Goal: Transaction & Acquisition: Purchase product/service

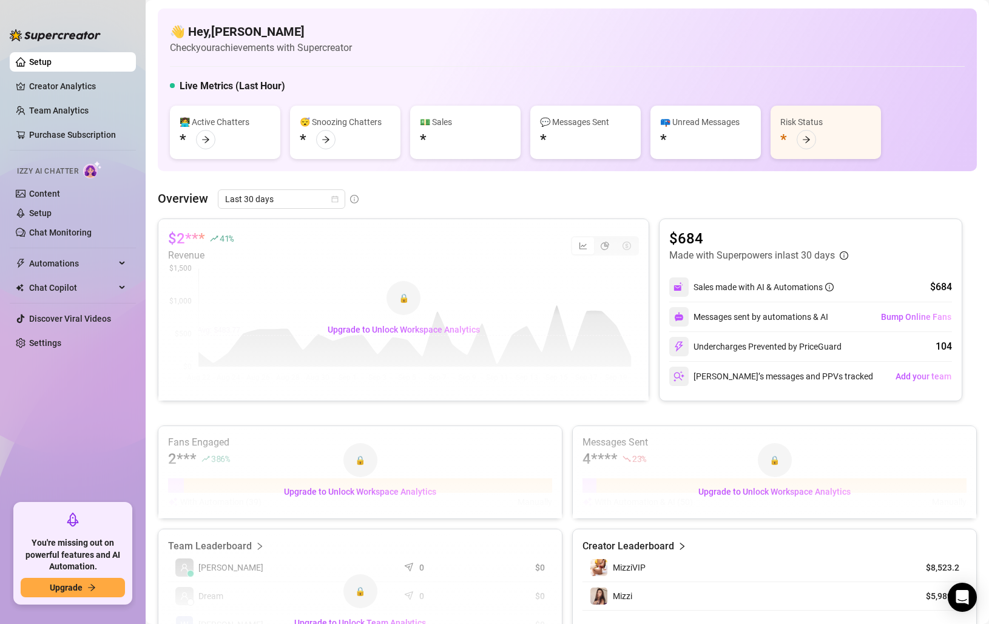
click at [402, 311] on div "🔒" at bounding box center [404, 298] width 34 height 34
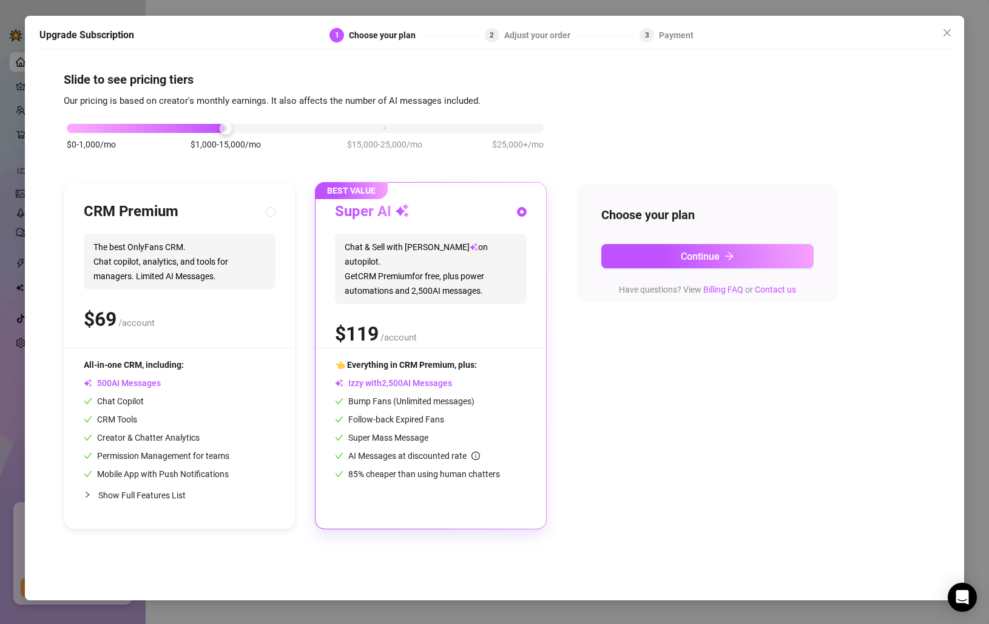
click at [252, 324] on div "$ /account" at bounding box center [180, 319] width 192 height 30
radio input "true"
radio input "false"
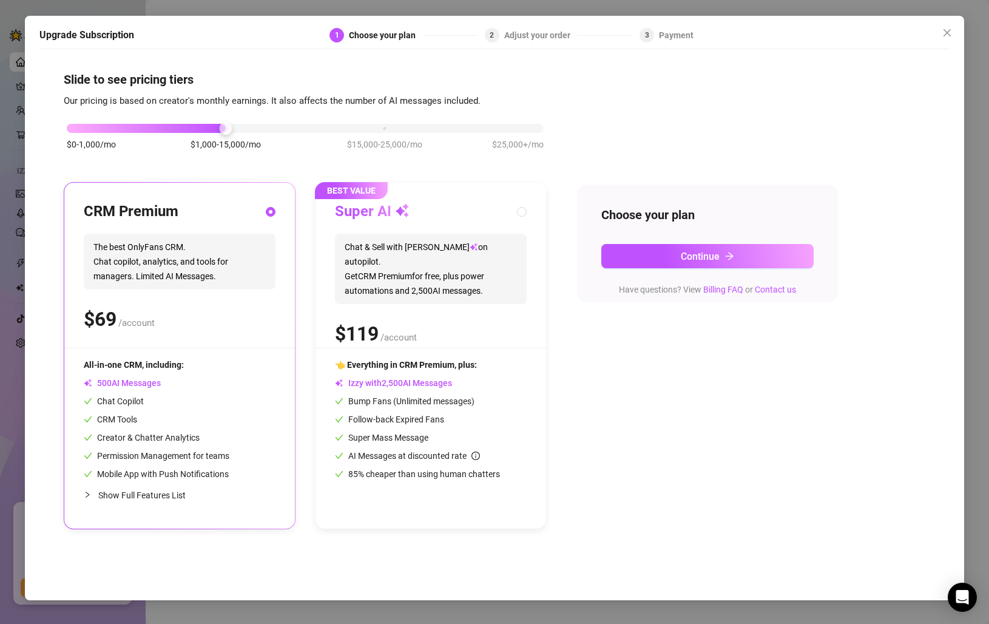
click at [472, 300] on div "Super AI Chat & Sell with Izzy on autopilot. Get CRM Premium for free, plus pow…" at bounding box center [431, 275] width 192 height 146
radio input "false"
radio input "true"
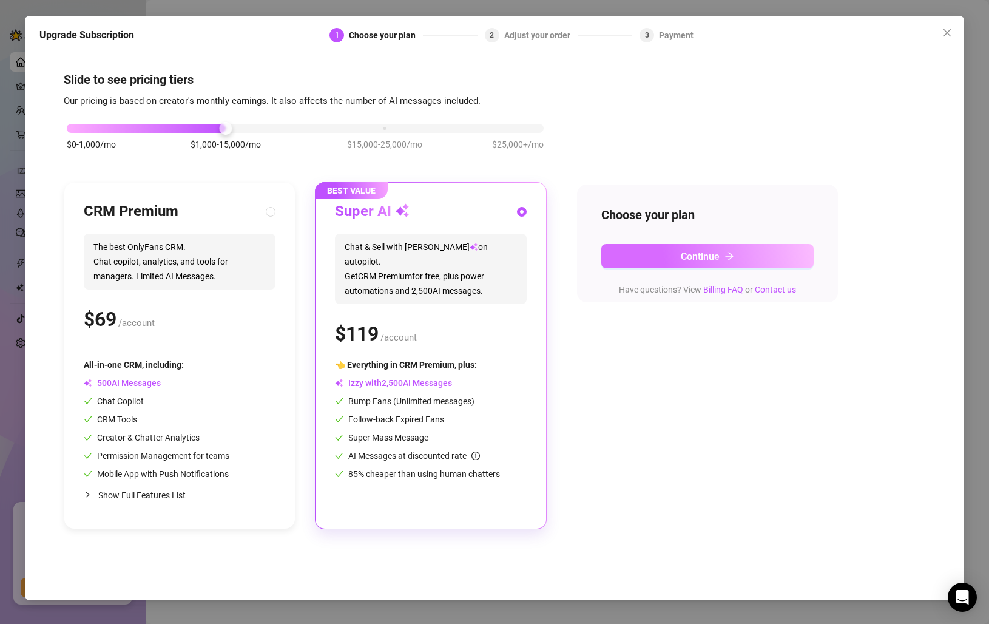
click at [682, 257] on span "Continue" at bounding box center [700, 257] width 39 height 12
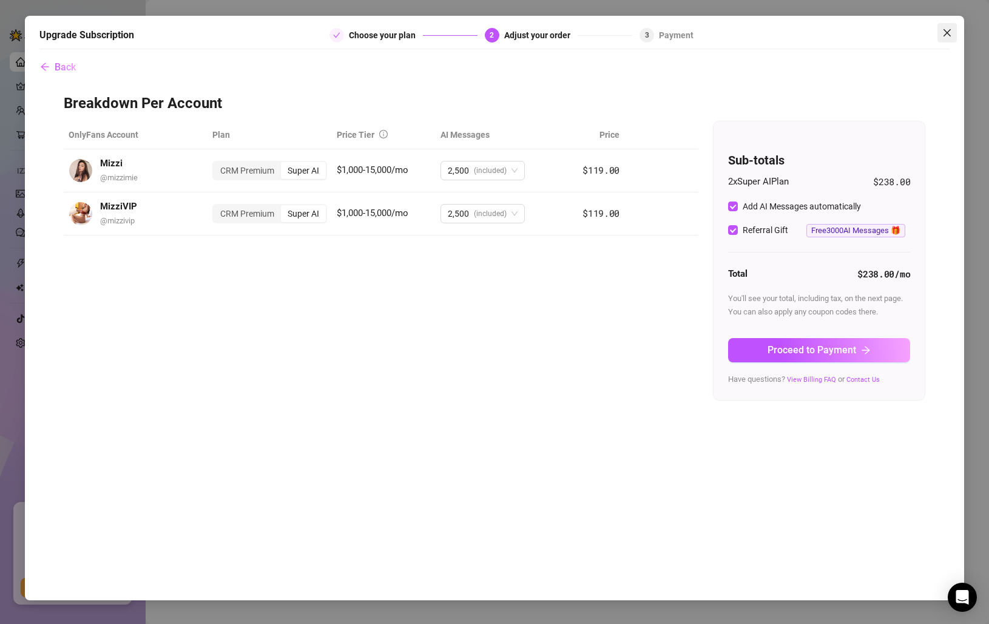
click at [952, 29] on icon "close" at bounding box center [947, 33] width 10 height 10
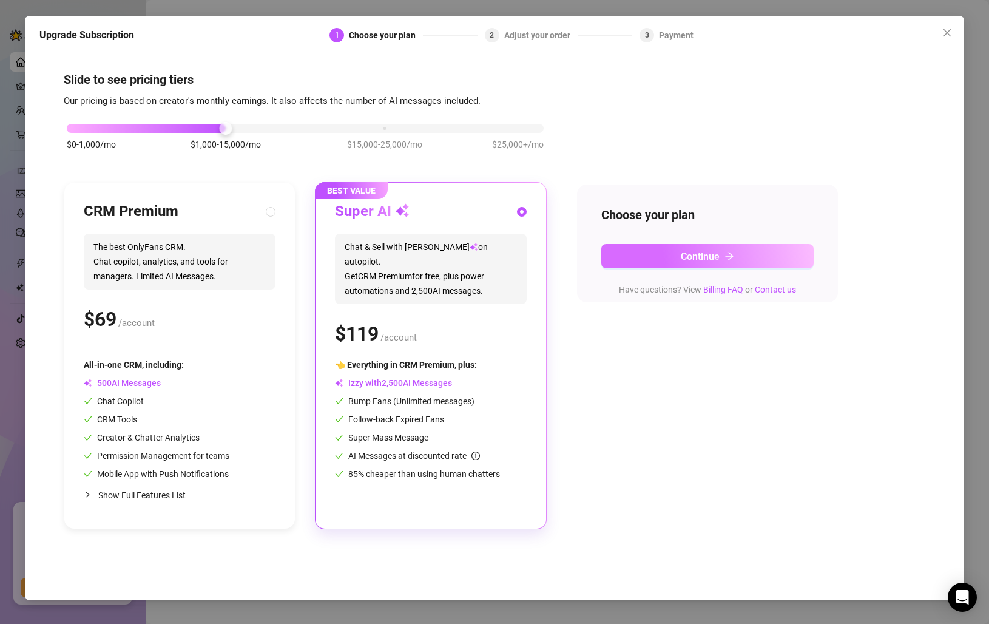
click at [671, 258] on button "Continue" at bounding box center [707, 256] width 212 height 24
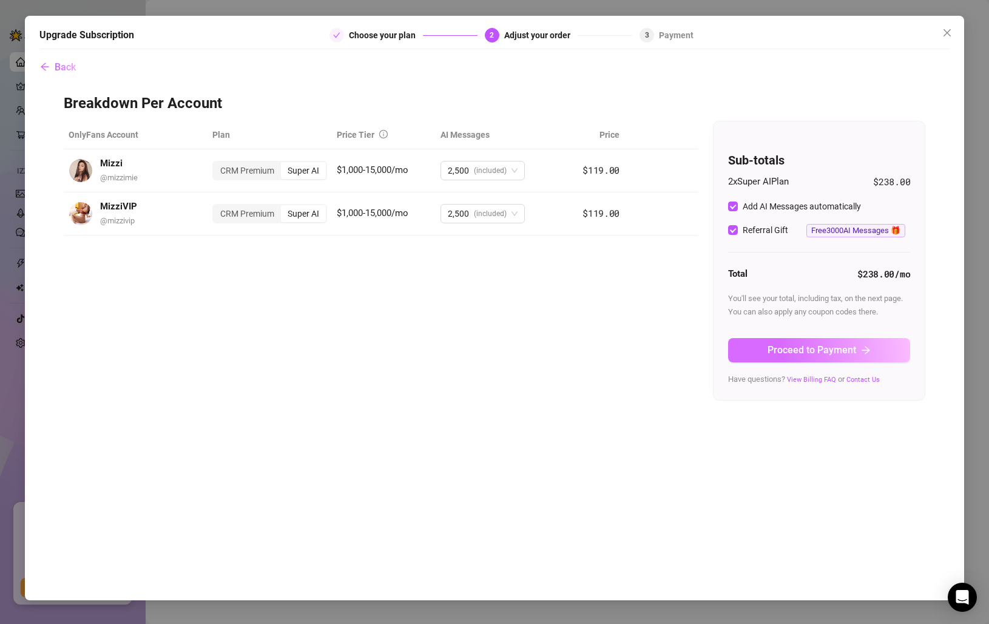
click at [793, 339] on button "Proceed to Payment" at bounding box center [819, 350] width 182 height 24
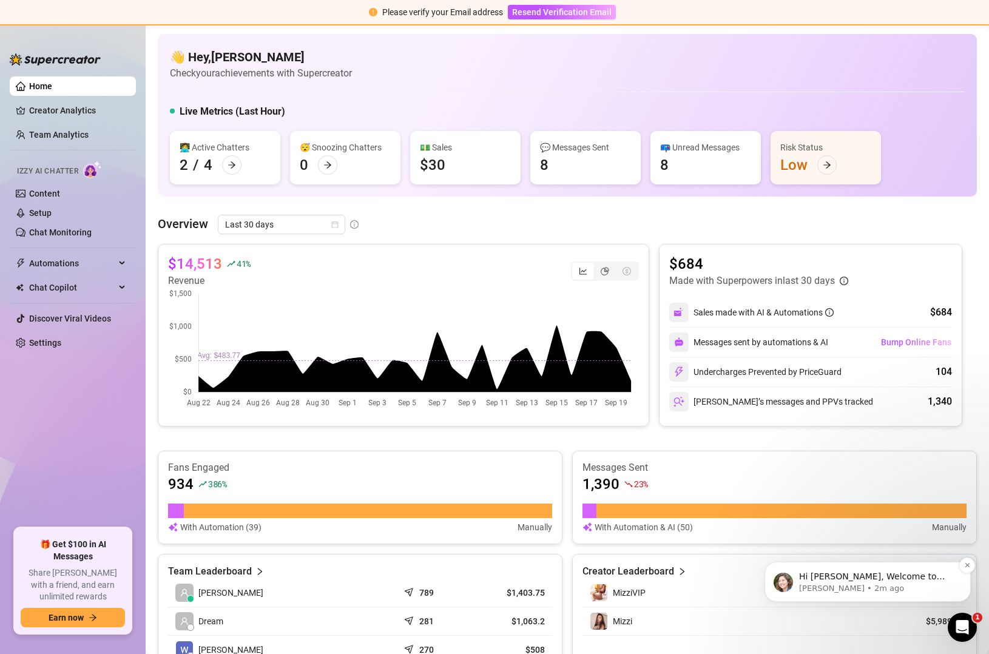
click at [919, 578] on p "Hi Faye, Welcome to Supercreator! Since you joined through a friend’s referral,…" at bounding box center [877, 577] width 157 height 12
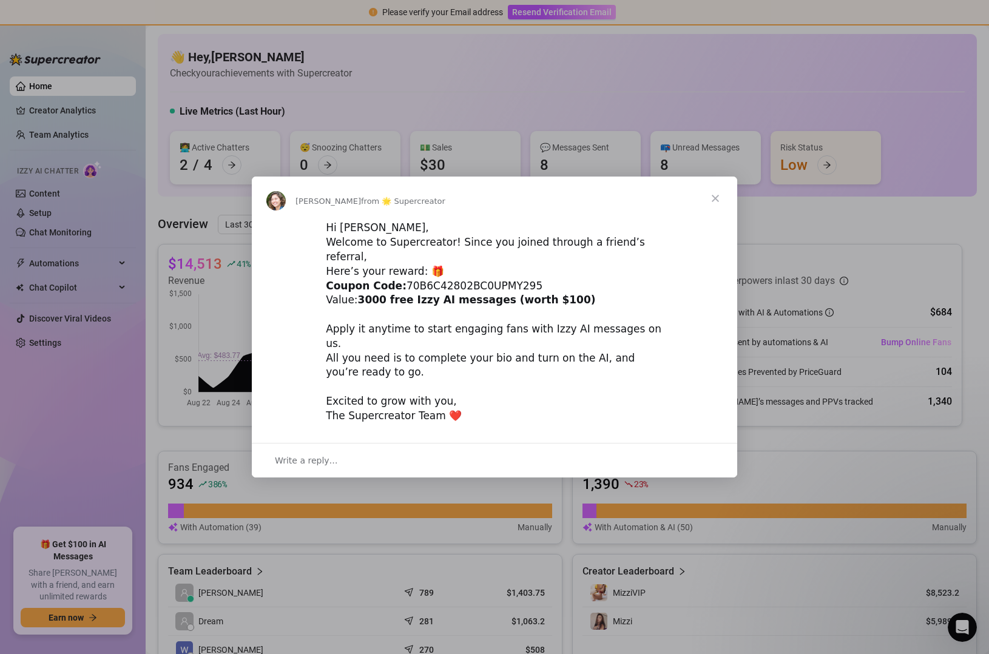
click at [718, 211] on span "Close" at bounding box center [716, 199] width 44 height 44
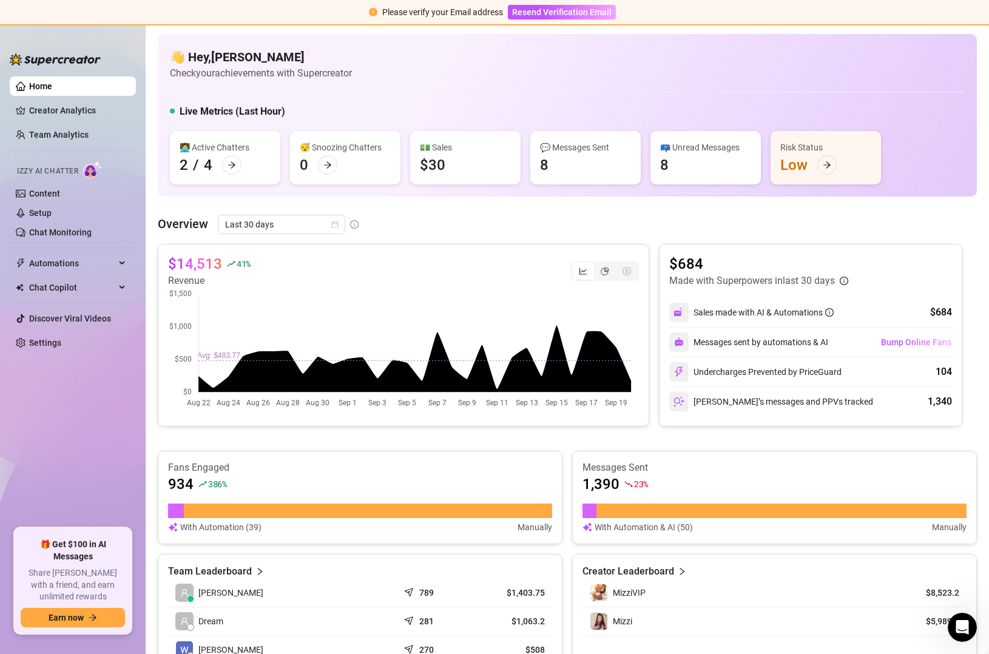
click at [473, 11] on div "Please verify your Email address" at bounding box center [442, 11] width 121 height 13
click at [539, 10] on span "Resend Verification Email" at bounding box center [562, 12] width 100 height 10
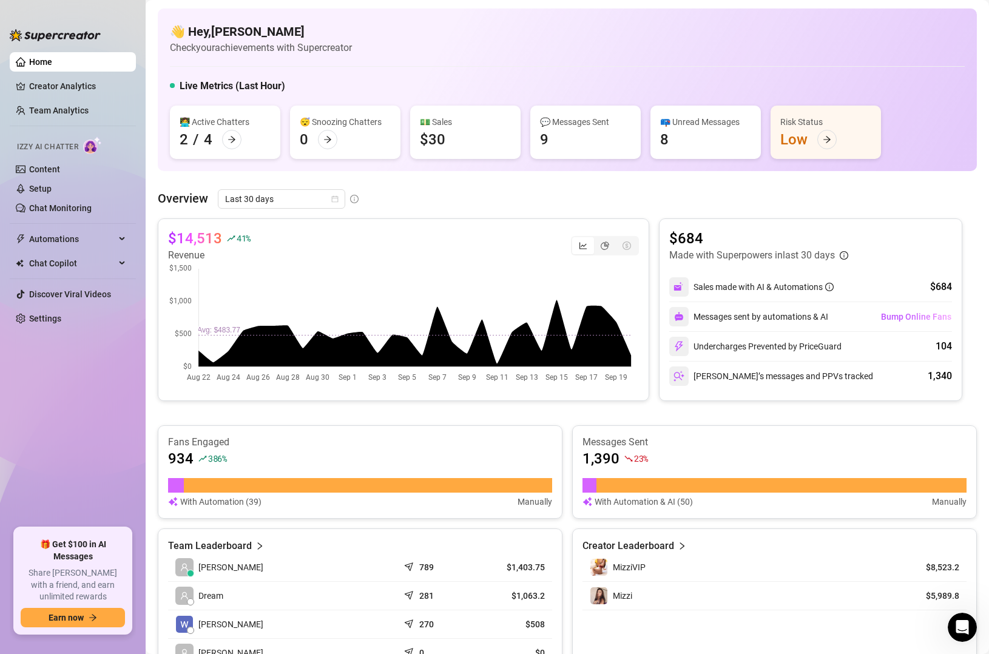
click at [397, 250] on div "$14,513 41 % Revenue" at bounding box center [403, 246] width 471 height 34
click at [861, 31] on div "👋 Hey, Faye Gutierrez Check your achievements with Supercreator" at bounding box center [567, 39] width 795 height 32
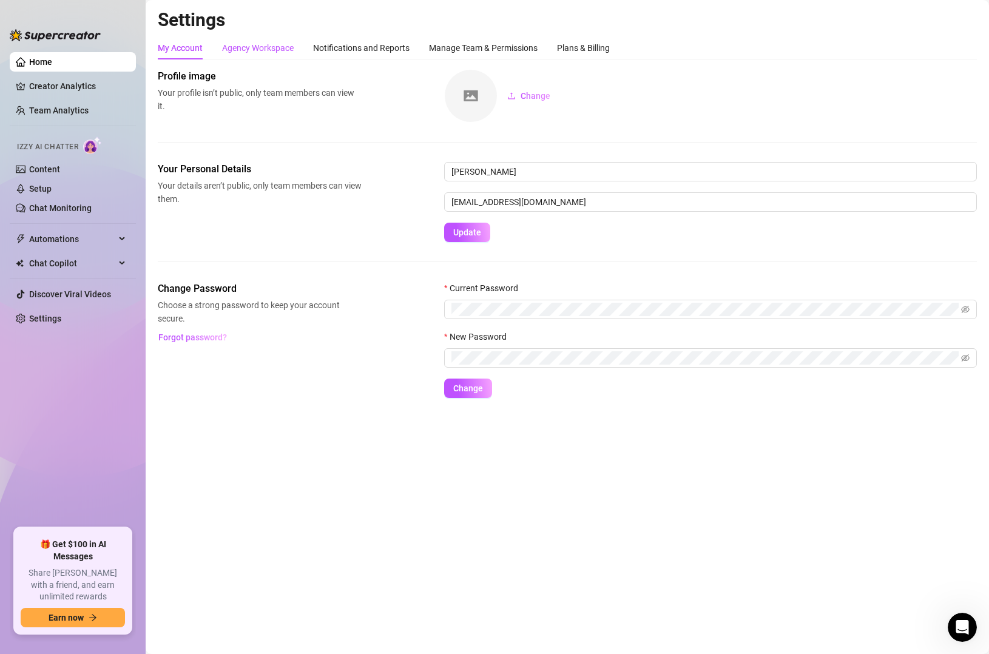
click at [242, 51] on div "Agency Workspace" at bounding box center [258, 47] width 72 height 13
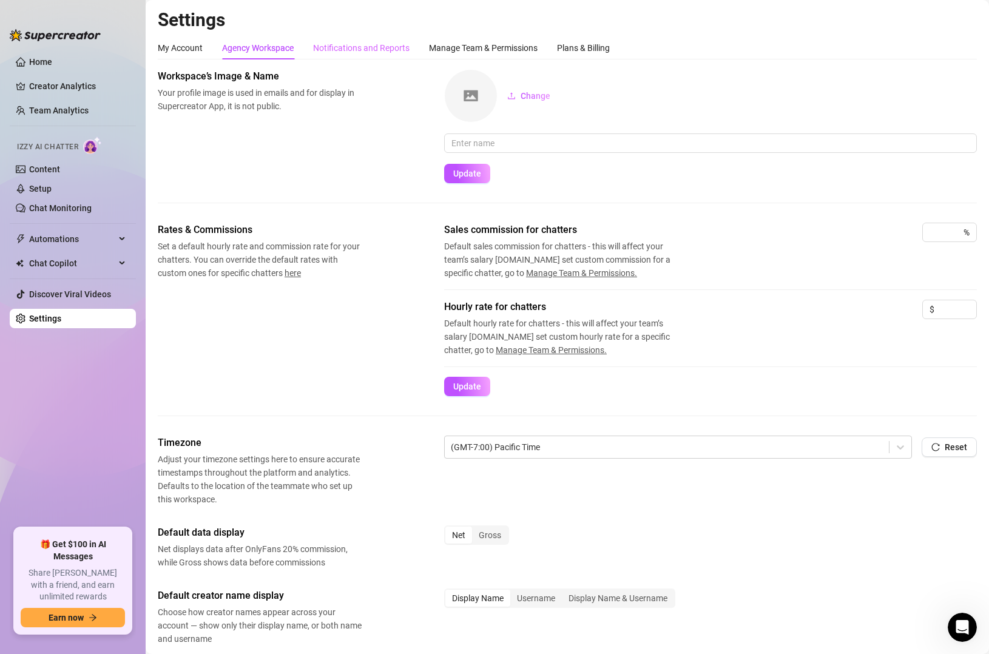
click at [363, 39] on div "Notifications and Reports" at bounding box center [361, 47] width 96 height 23
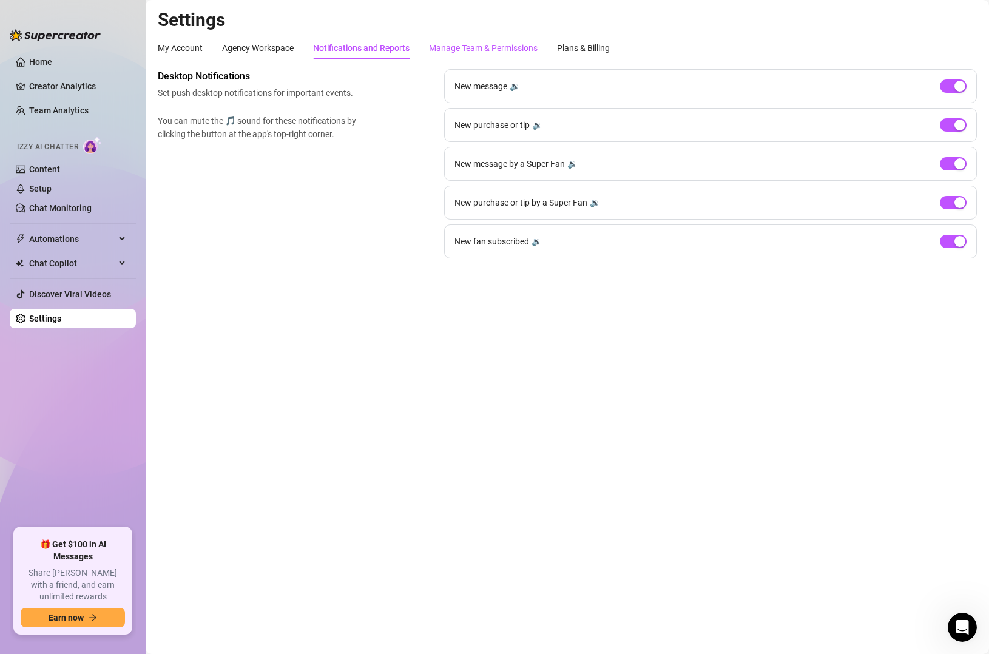
click at [455, 49] on div "Manage Team & Permissions" at bounding box center [483, 47] width 109 height 13
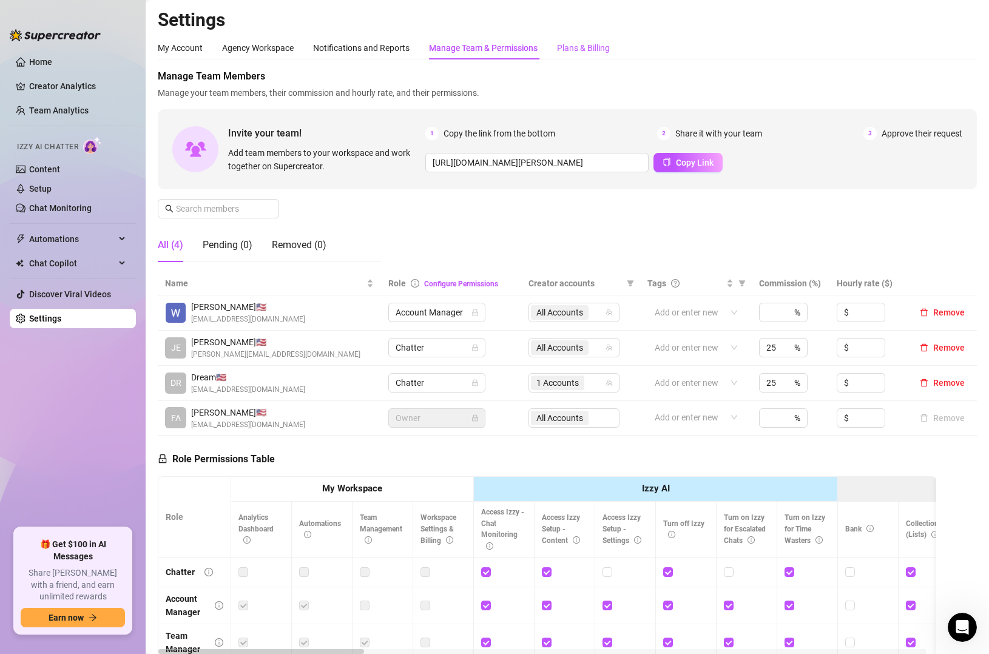
click at [583, 45] on div "Plans & Billing" at bounding box center [583, 47] width 53 height 13
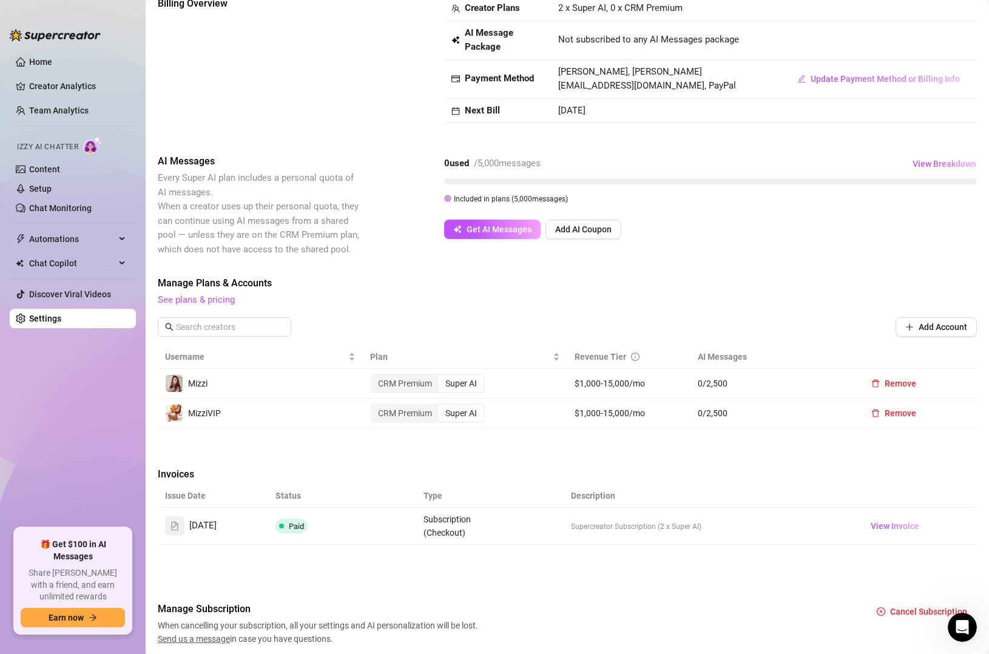
scroll to position [115, 0]
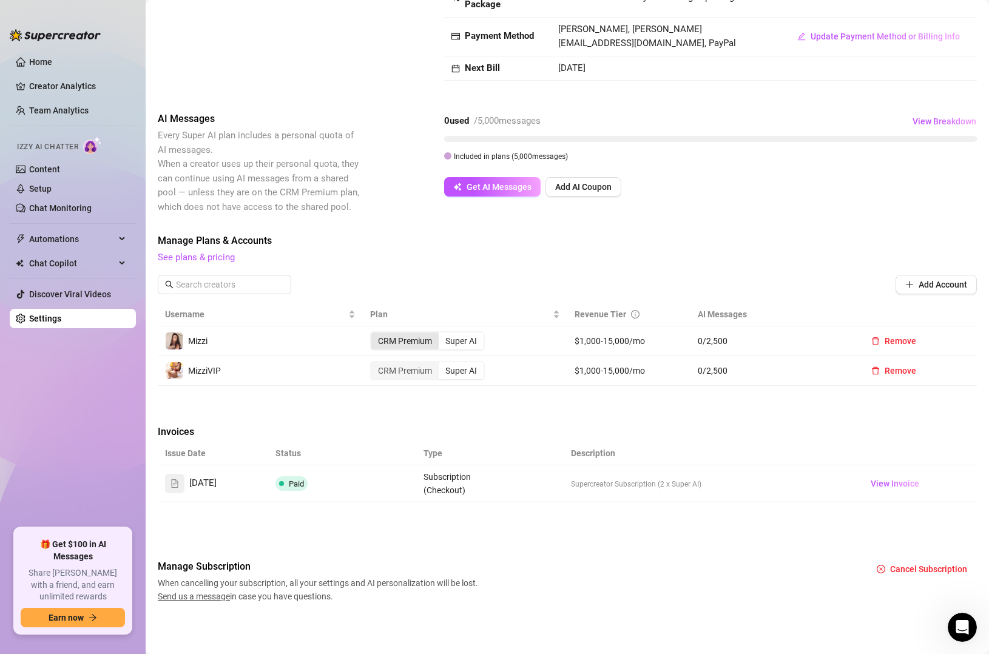
click at [405, 340] on div "CRM Premium" at bounding box center [404, 341] width 67 height 17
click at [374, 334] on input "CRM Premium" at bounding box center [374, 334] width 0 height 0
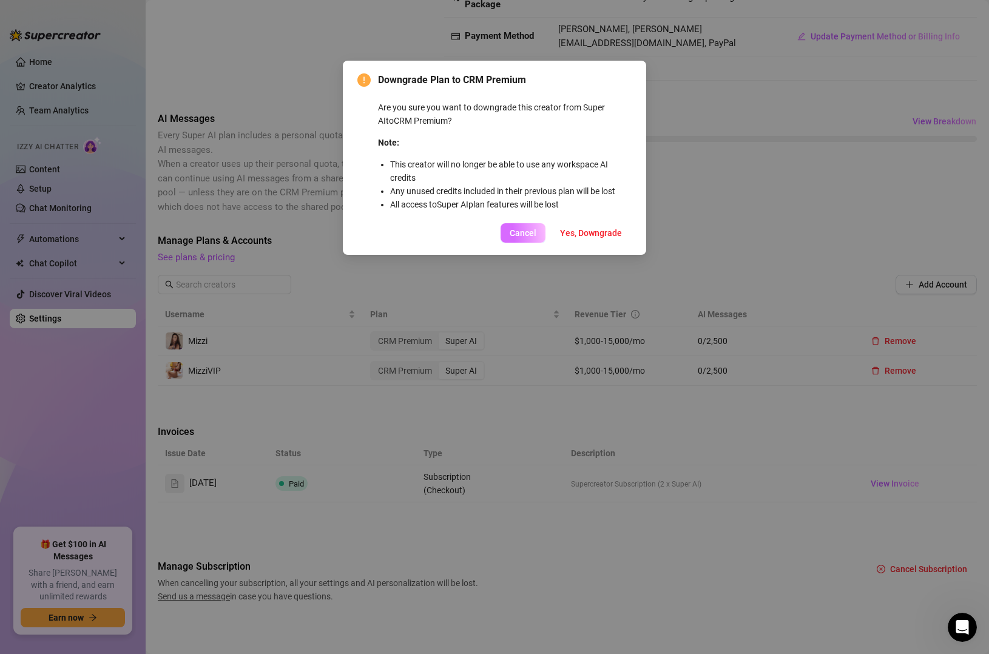
click at [521, 228] on span "Cancel" at bounding box center [523, 233] width 27 height 10
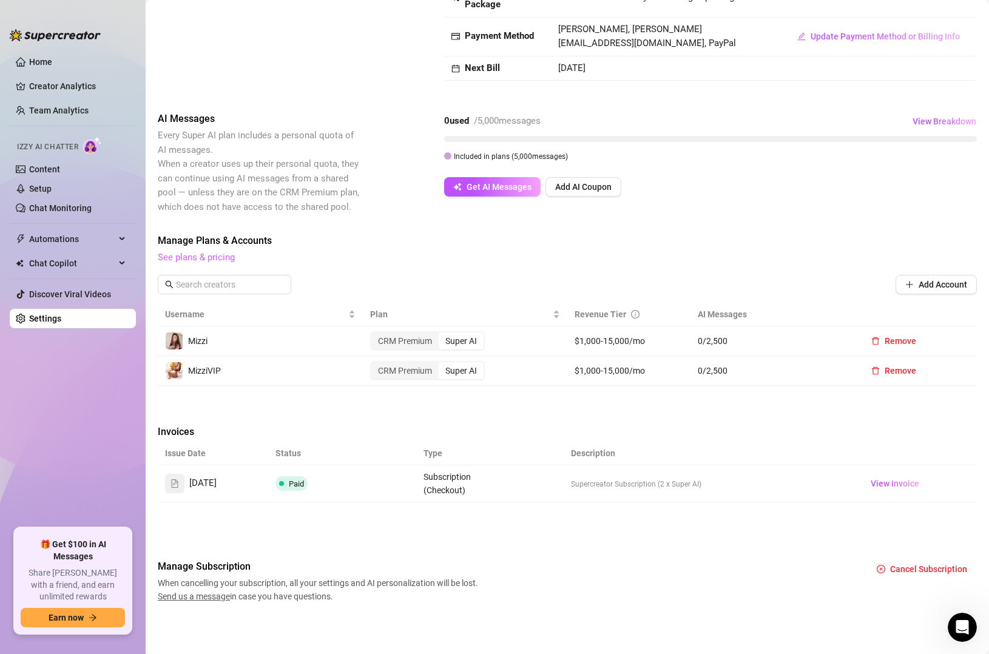
click at [221, 261] on link "See plans & pricing" at bounding box center [196, 257] width 77 height 11
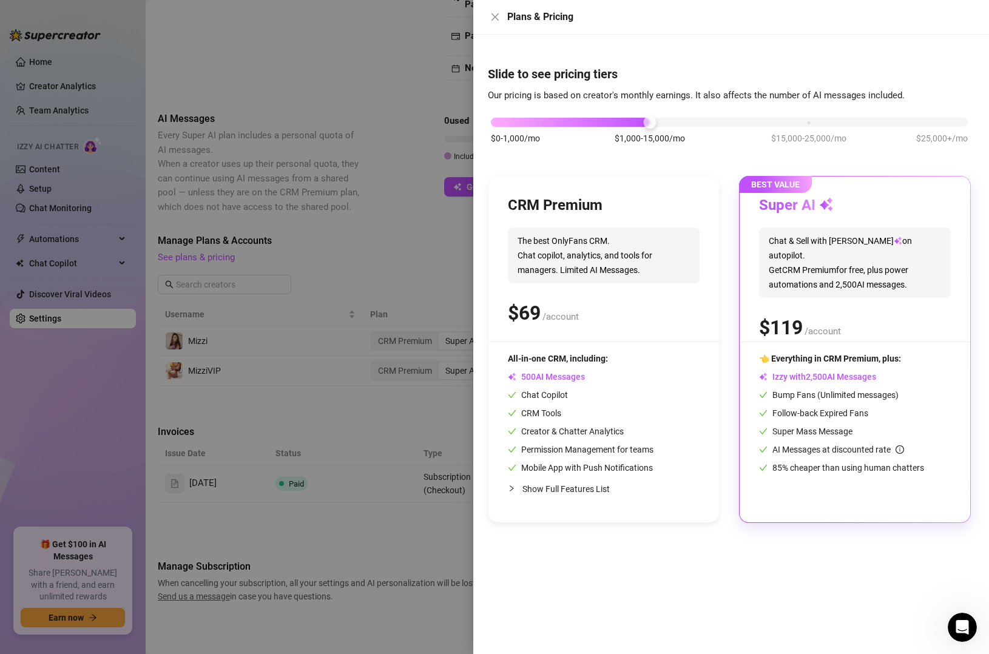
click at [555, 487] on span "Show Full Features List" at bounding box center [565, 489] width 87 height 10
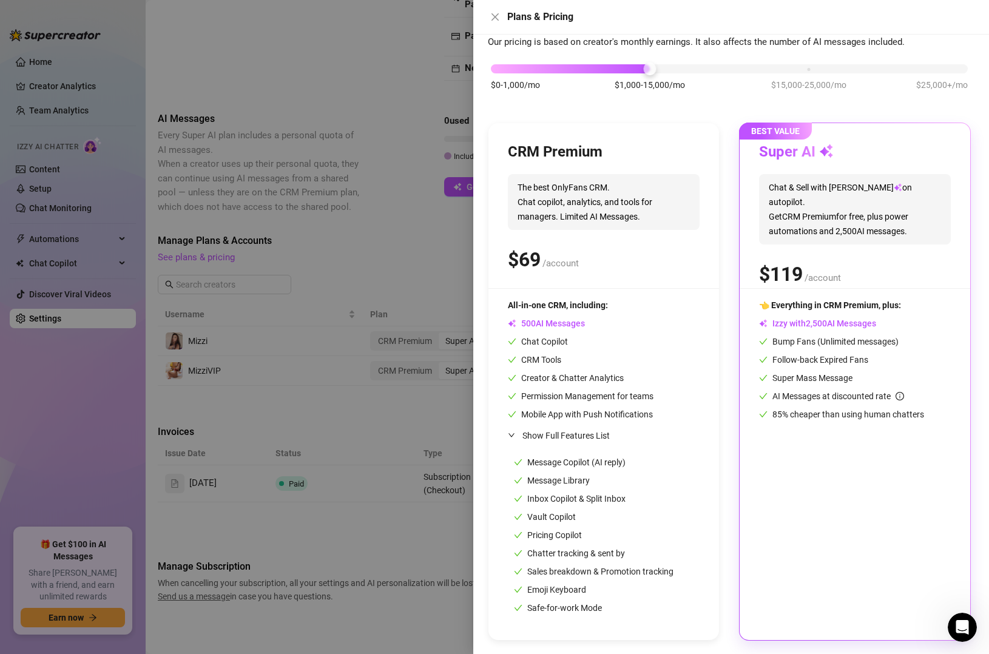
scroll to position [55, 0]
click at [367, 410] on div at bounding box center [494, 327] width 989 height 654
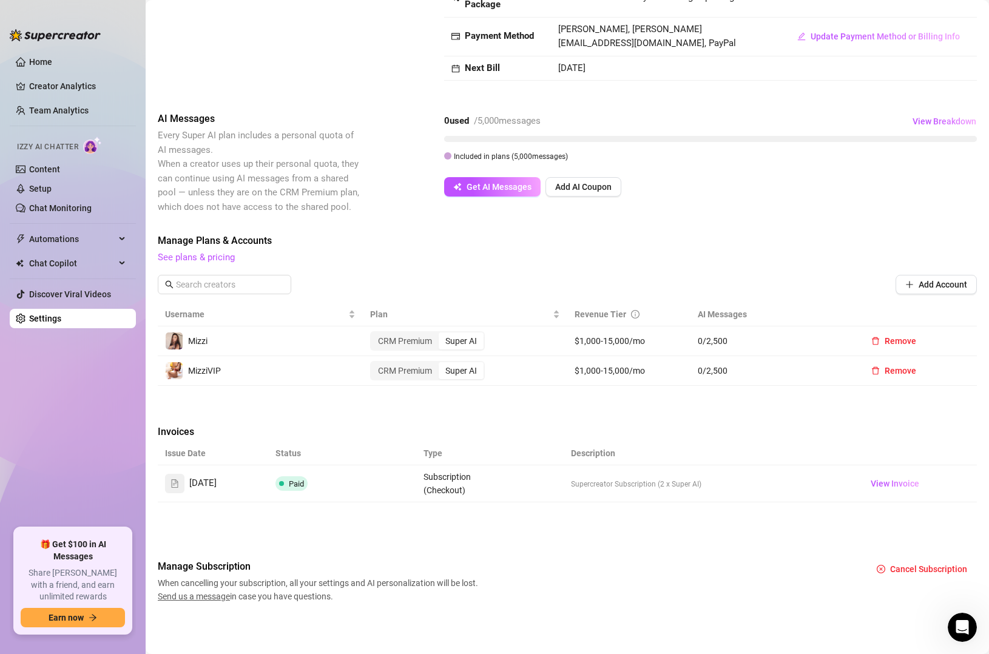
click at [204, 266] on div "Manage Plans & Accounts See plans & pricing Add Account" at bounding box center [567, 268] width 819 height 69
click at [205, 260] on link "See plans & pricing" at bounding box center [196, 257] width 77 height 11
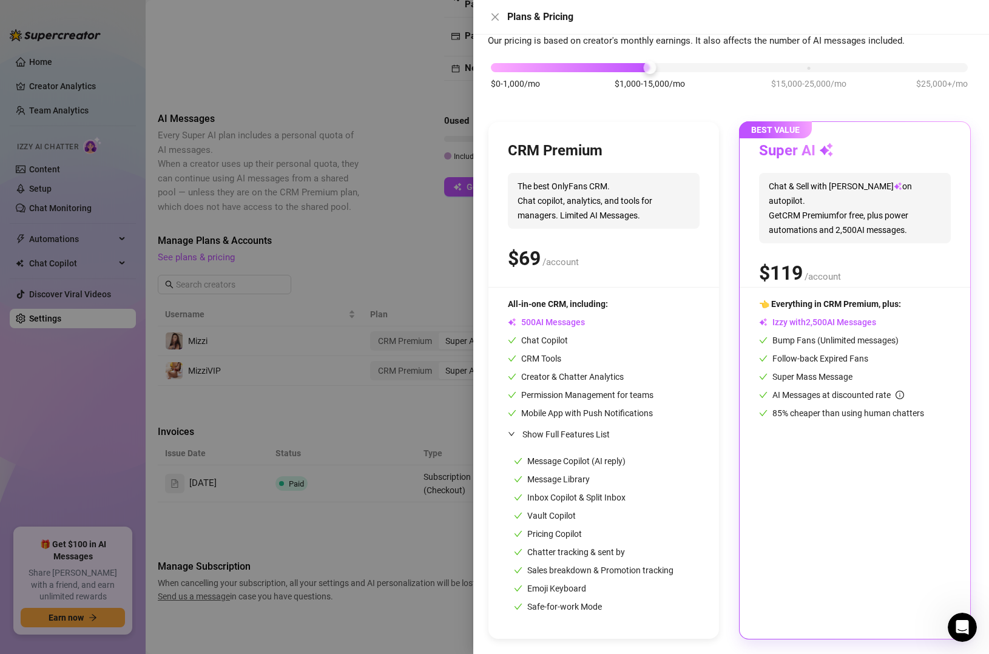
drag, startPoint x: 408, startPoint y: 433, endPoint x: 414, endPoint y: 363, distance: 70.7
click at [408, 430] on div at bounding box center [494, 327] width 989 height 654
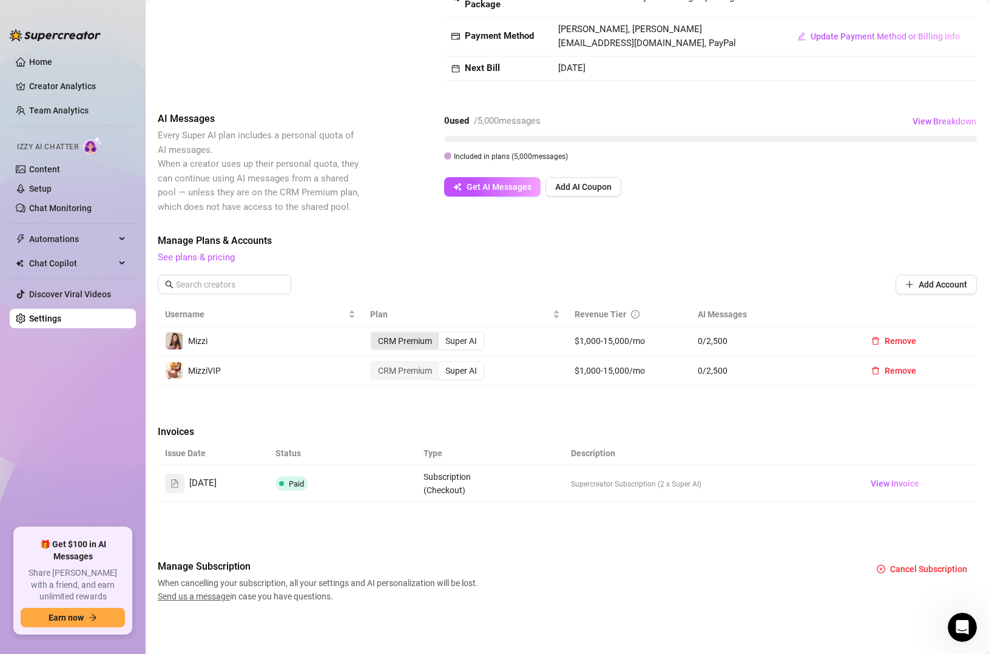
click at [410, 337] on div "CRM Premium" at bounding box center [404, 341] width 67 height 17
click at [374, 334] on input "CRM Premium" at bounding box center [374, 334] width 0 height 0
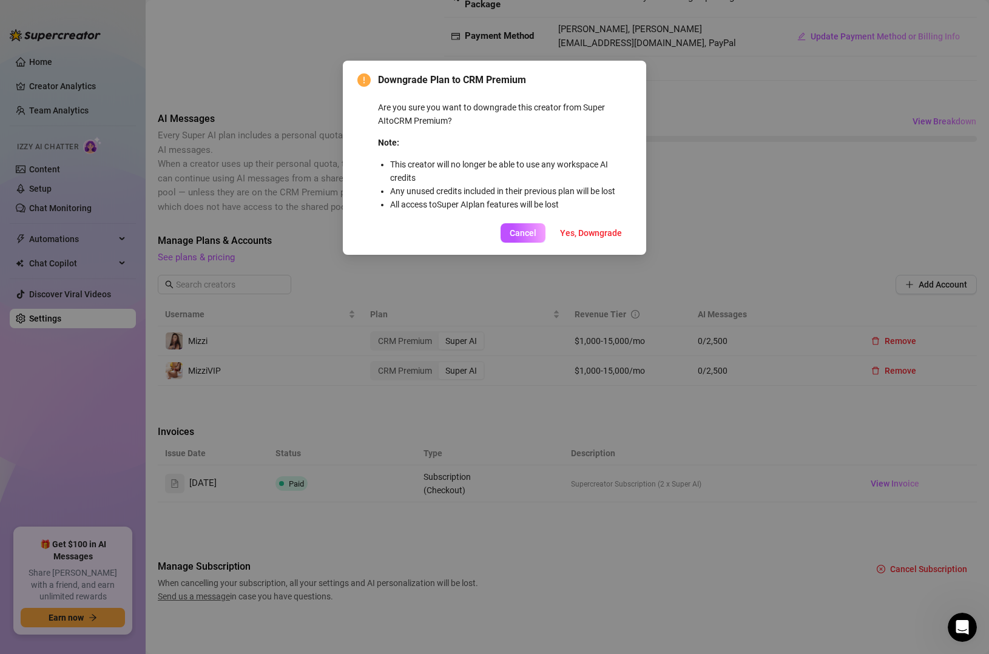
click at [499, 399] on div "Downgrade Plan to CRM Premium Are you sure you want to downgrade this creator f…" at bounding box center [494, 327] width 989 height 654
click at [522, 233] on span "Cancel" at bounding box center [523, 233] width 27 height 10
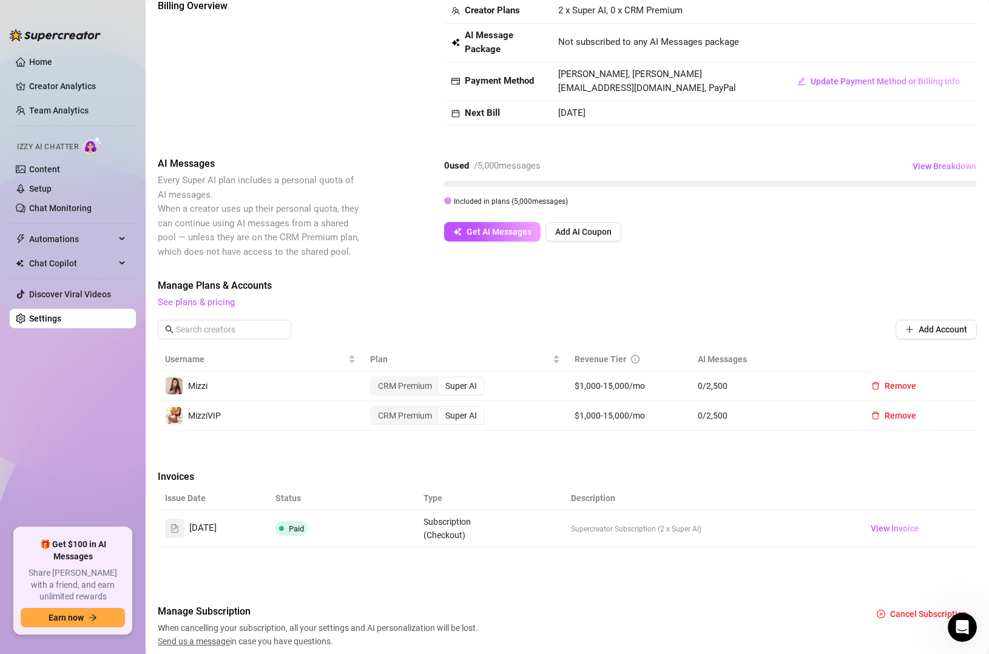
scroll to position [0, 0]
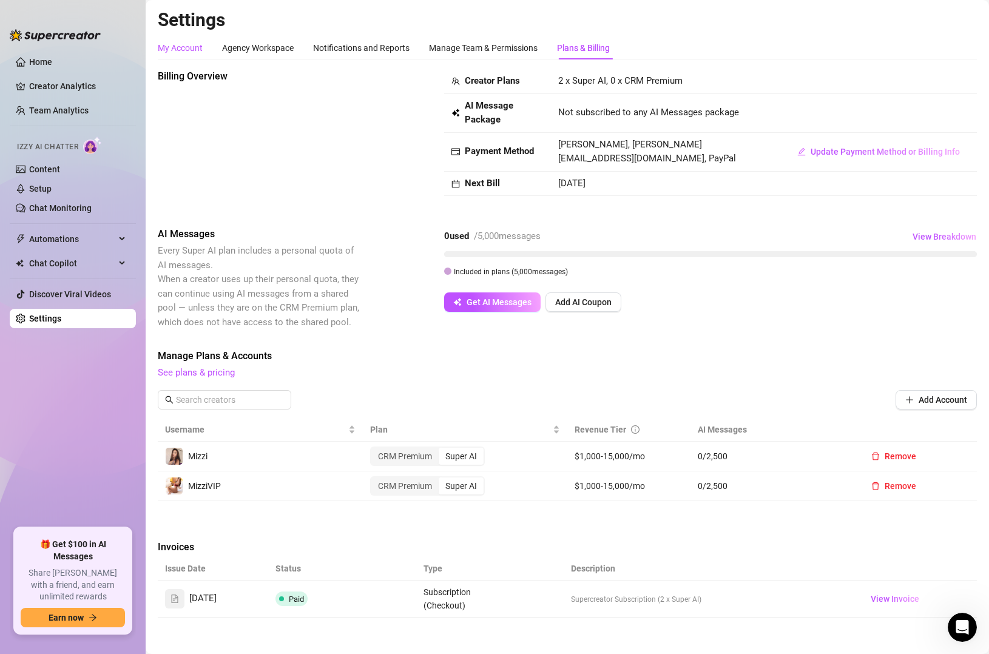
click at [169, 45] on div "My Account" at bounding box center [180, 47] width 45 height 13
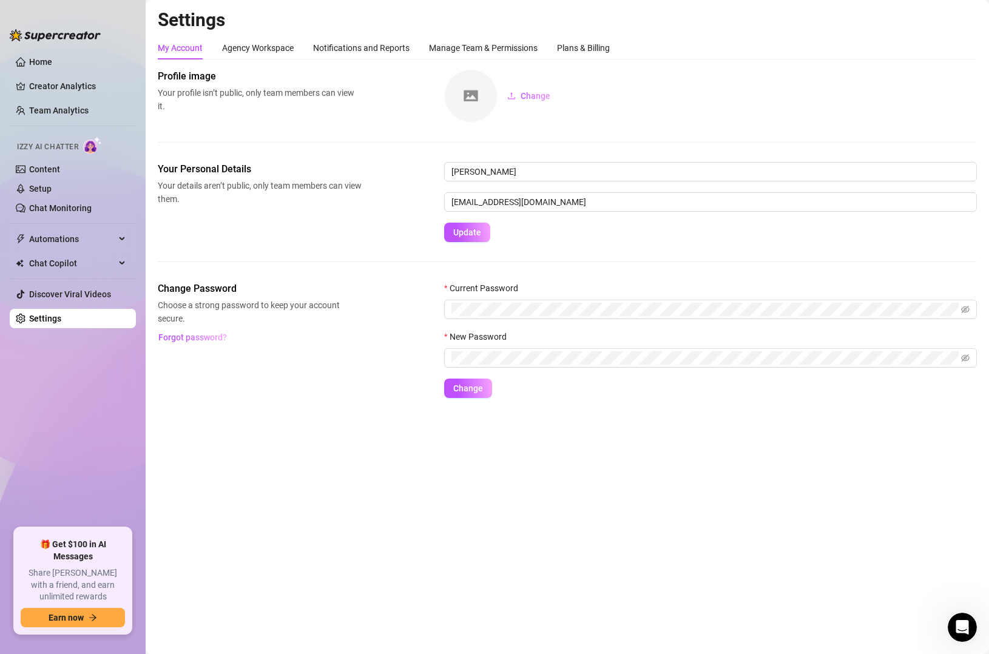
click at [302, 46] on div "My Account Agency Workspace Notifications and Reports Manage Team & Permissions…" at bounding box center [384, 47] width 452 height 23
click at [288, 46] on div "Agency Workspace" at bounding box center [258, 47] width 72 height 13
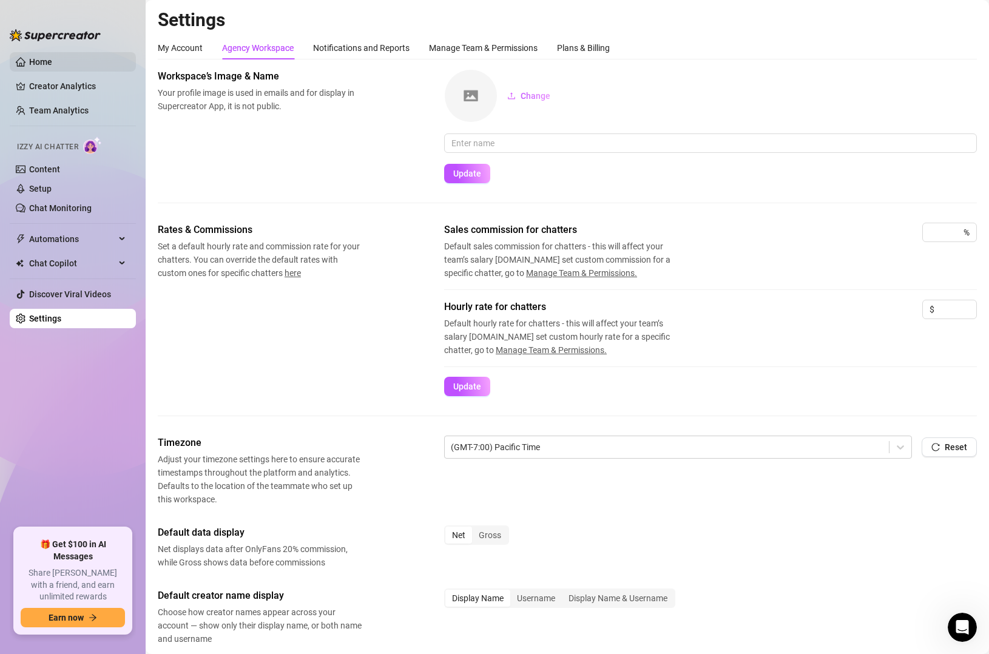
click at [38, 58] on link "Home" at bounding box center [40, 62] width 23 height 10
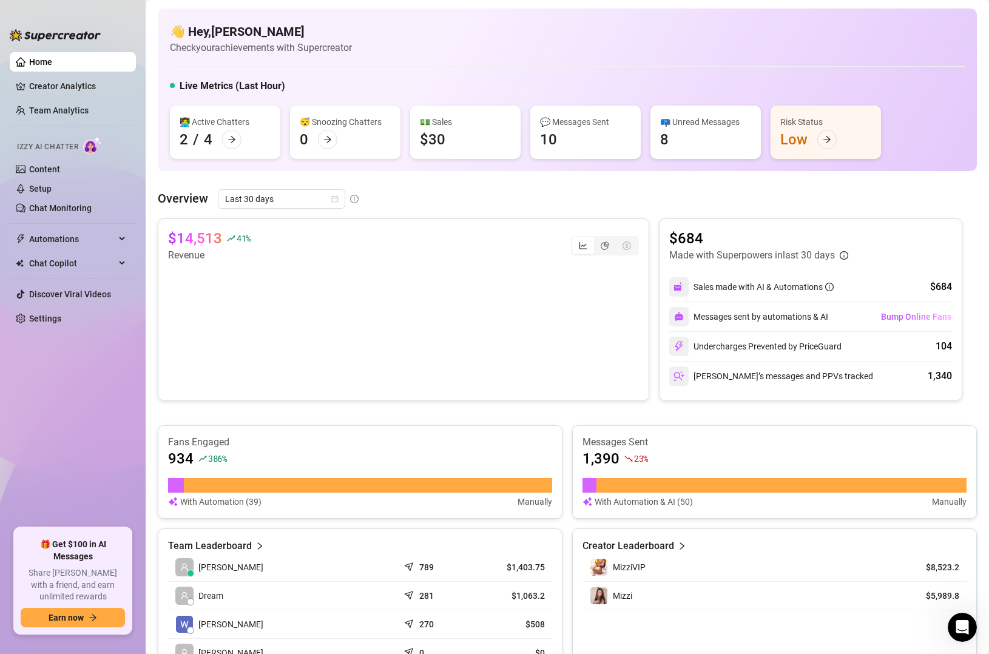
click at [706, 414] on div "$14,513 41 % Revenue $684 Made with Superpowers in last 30 days Sales made with…" at bounding box center [567, 447] width 819 height 459
